Goal: Task Accomplishment & Management: Manage account settings

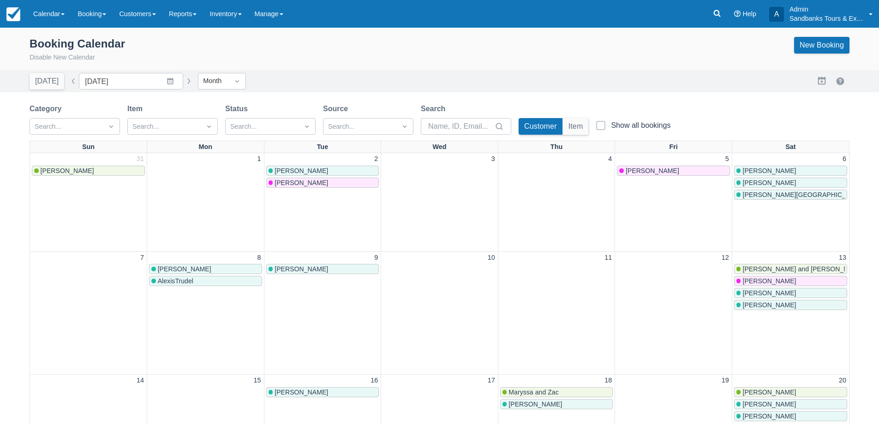
click at [71, 77] on button "button" at bounding box center [73, 81] width 11 height 11
type input "August 2025"
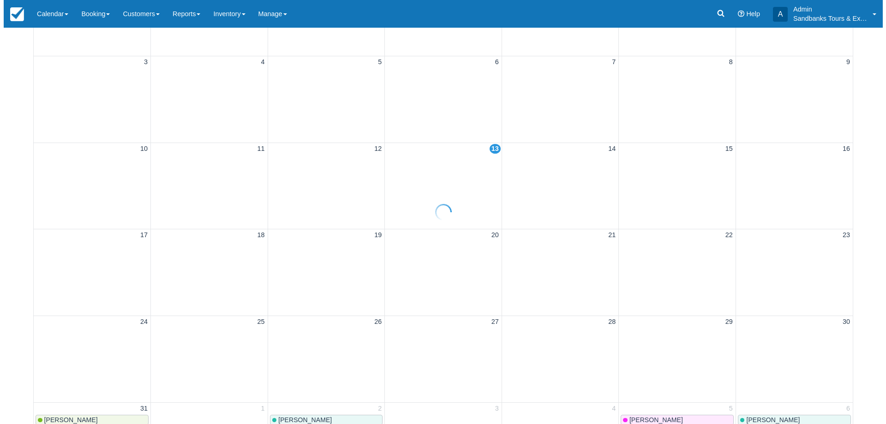
scroll to position [185, 0]
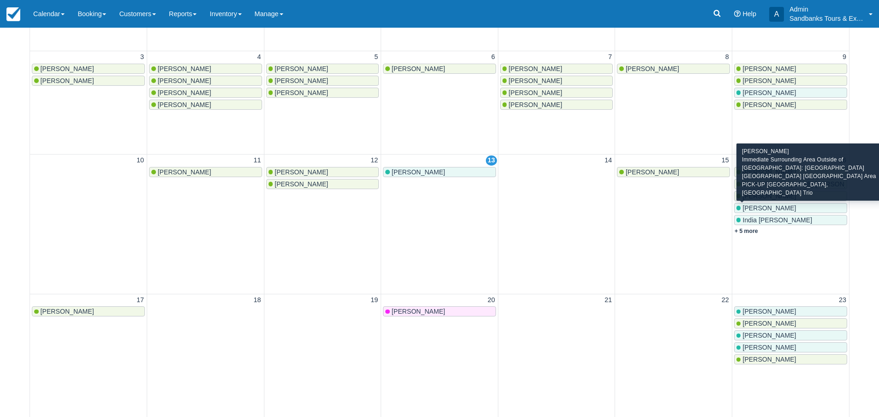
click at [756, 208] on span "[PERSON_NAME]" at bounding box center [769, 207] width 54 height 7
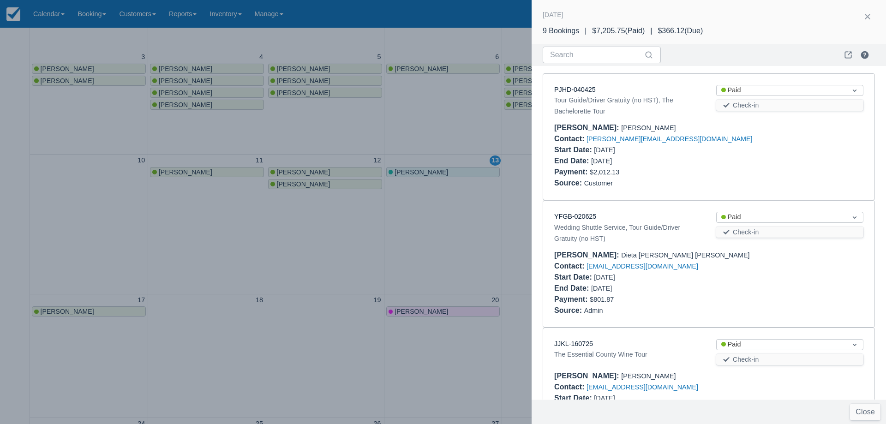
scroll to position [383, 0]
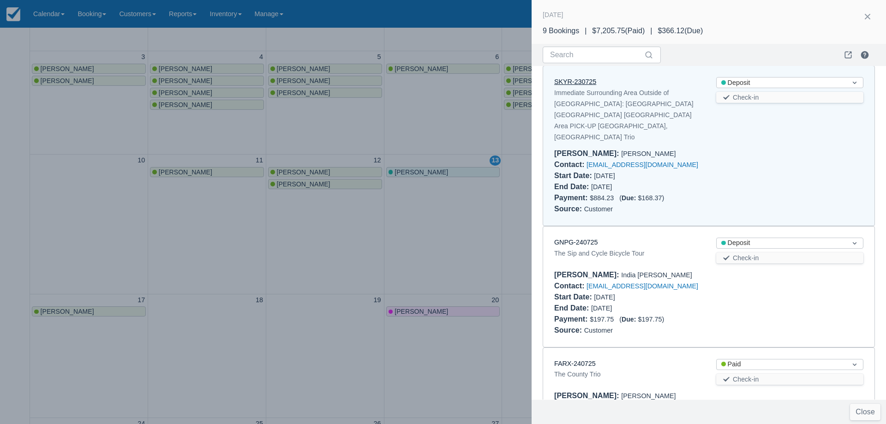
click at [574, 83] on link "SKYR-230725" at bounding box center [575, 81] width 42 height 7
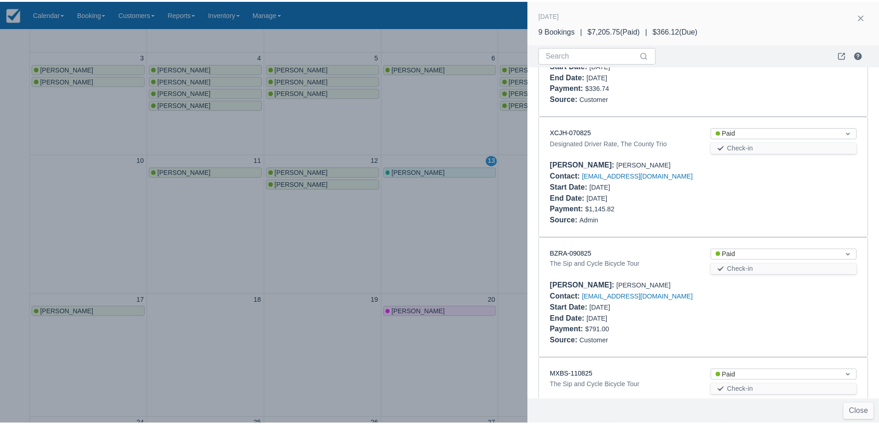
scroll to position [752, 0]
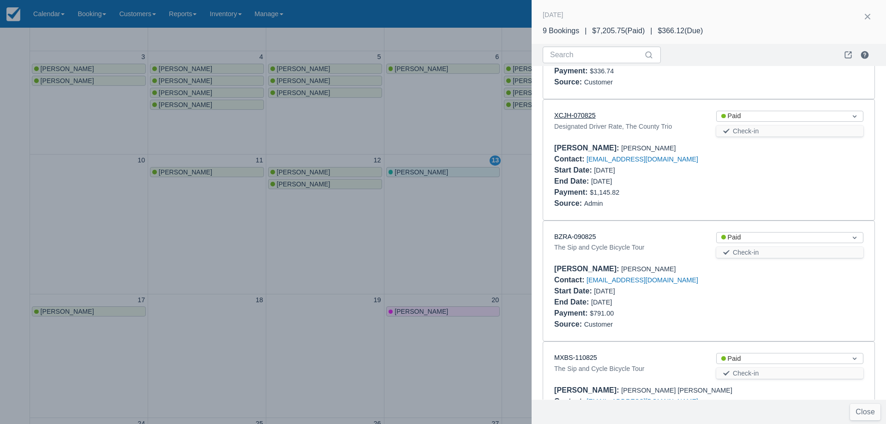
click at [577, 112] on link "XCJH-070825" at bounding box center [575, 115] width 42 height 7
click at [374, 220] on div at bounding box center [443, 212] width 886 height 424
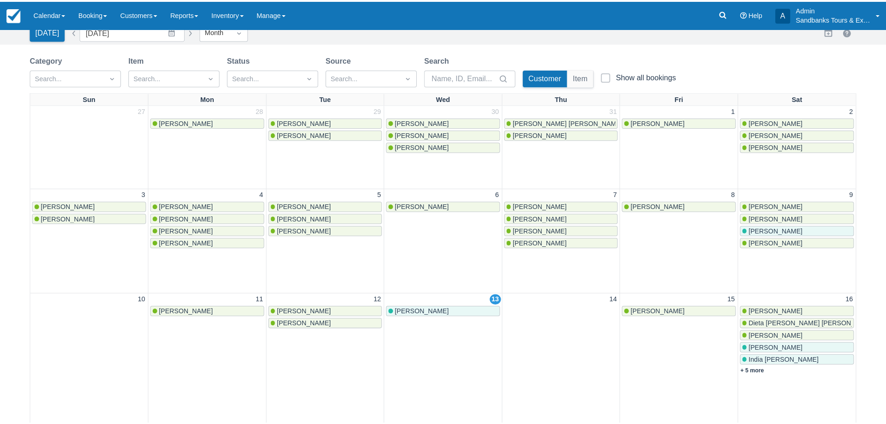
scroll to position [46, 0]
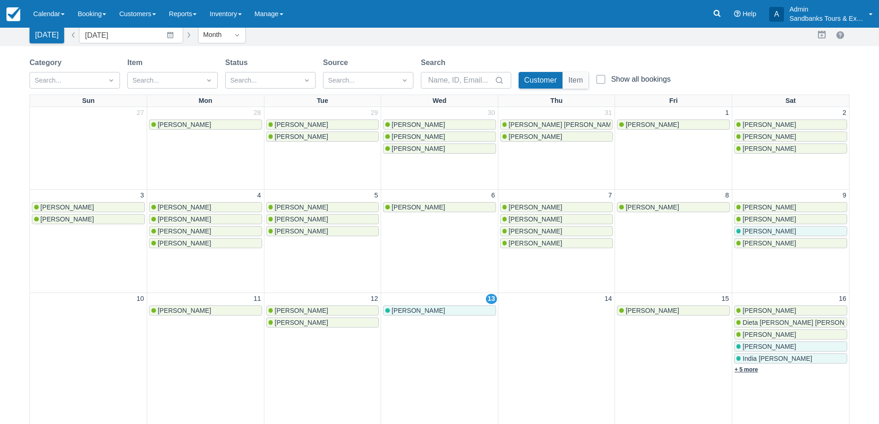
click at [757, 370] on link "+ 5 more" at bounding box center [746, 369] width 24 height 6
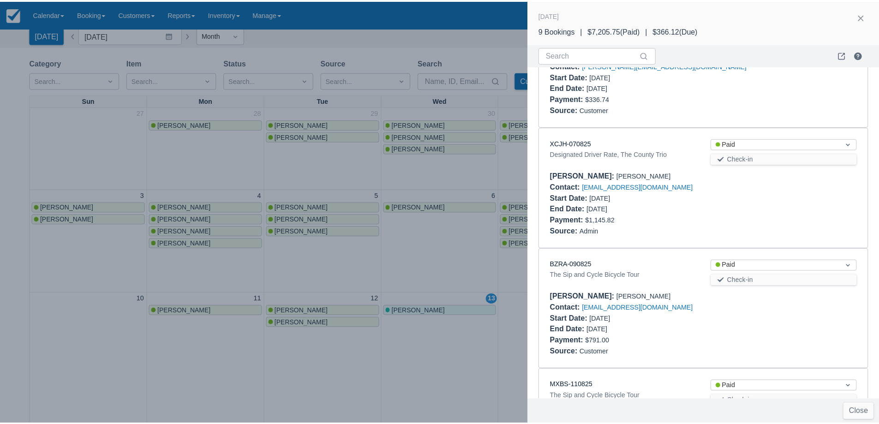
scroll to position [708, 0]
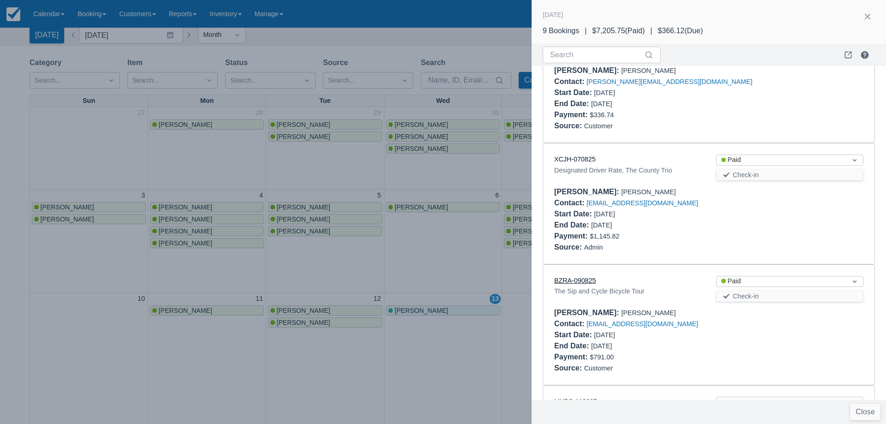
click at [586, 277] on link "BZRA-090825" at bounding box center [575, 280] width 42 height 7
click at [437, 233] on div at bounding box center [443, 212] width 886 height 424
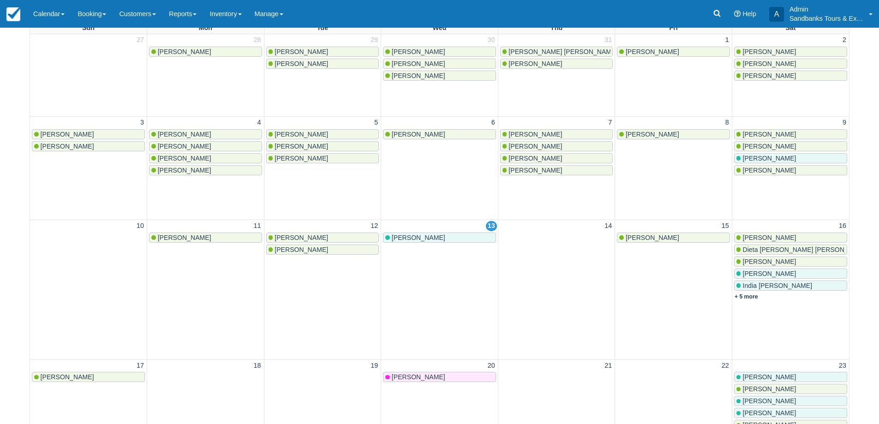
scroll to position [185, 0]
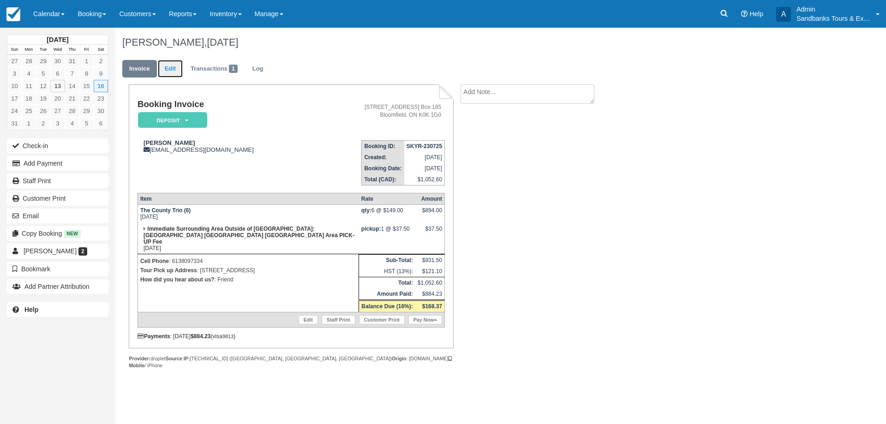
click at [170, 69] on link "Edit" at bounding box center [170, 69] width 25 height 18
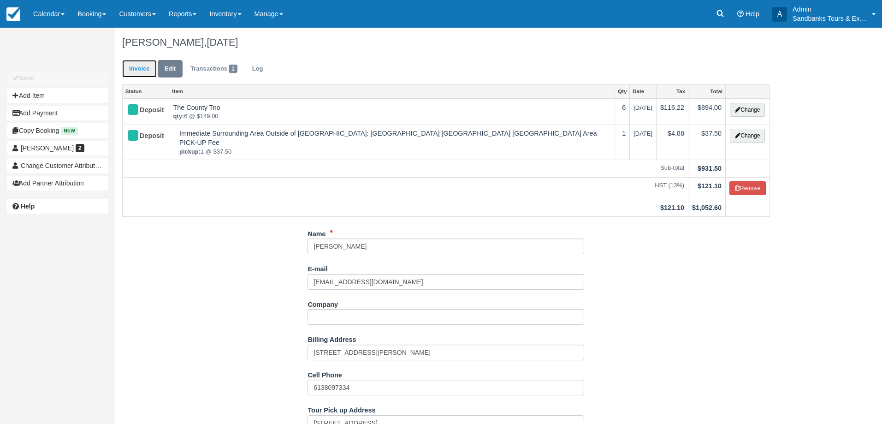
click at [142, 70] on link "Invoice" at bounding box center [139, 69] width 35 height 18
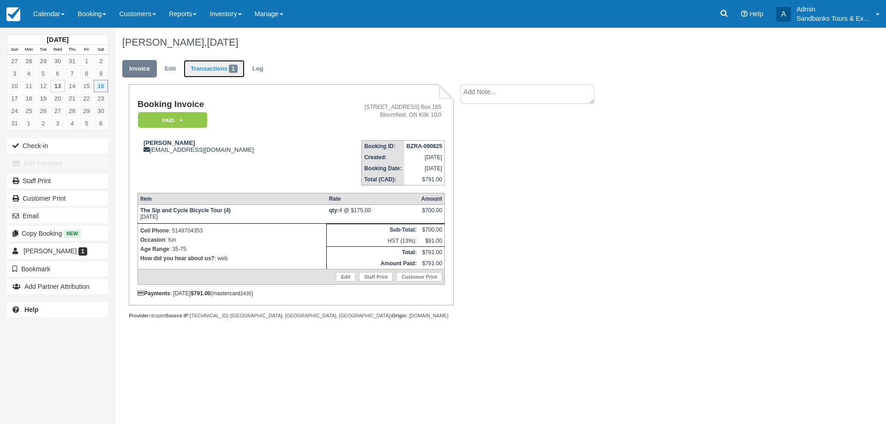
click at [213, 71] on link "Transactions 1" at bounding box center [214, 69] width 61 height 18
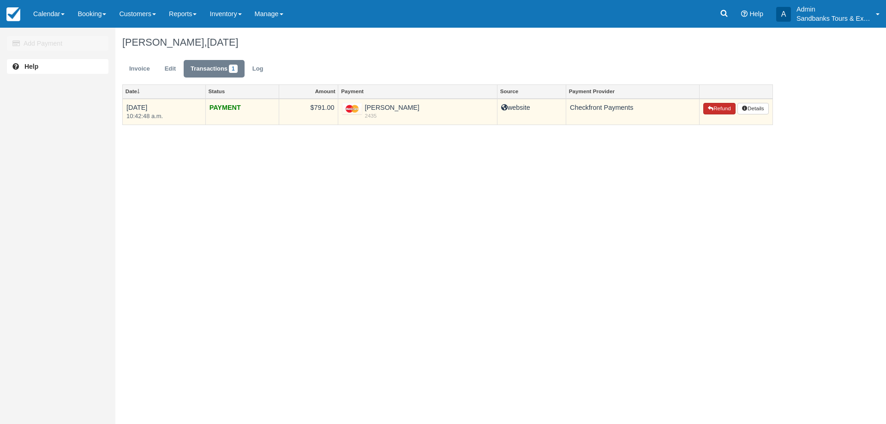
click at [709, 105] on button "Refund" at bounding box center [719, 109] width 32 height 12
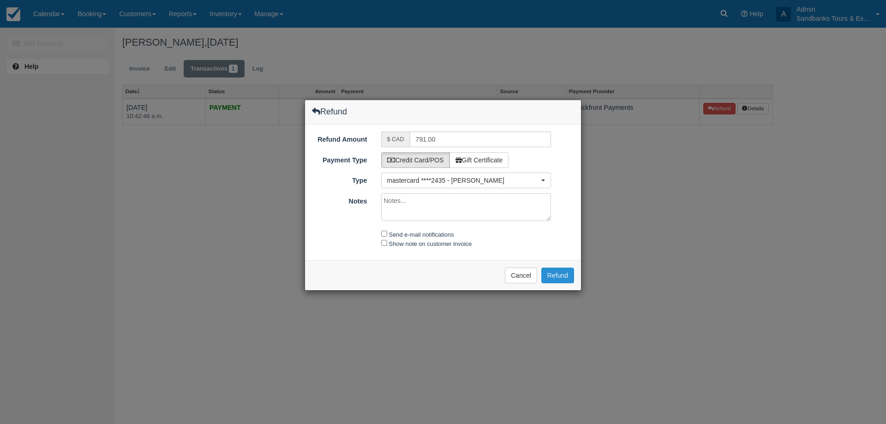
click at [560, 278] on button "Refund" at bounding box center [557, 276] width 33 height 16
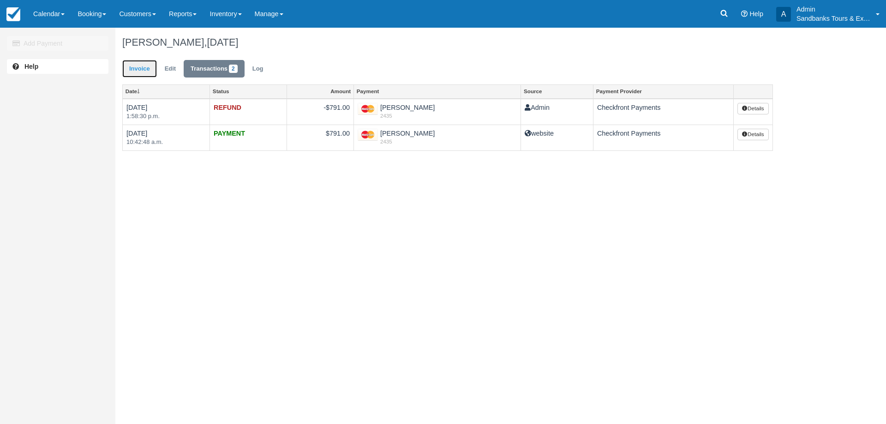
click at [141, 76] on link "Invoice" at bounding box center [139, 69] width 35 height 18
